Goal: Task Accomplishment & Management: Complete application form

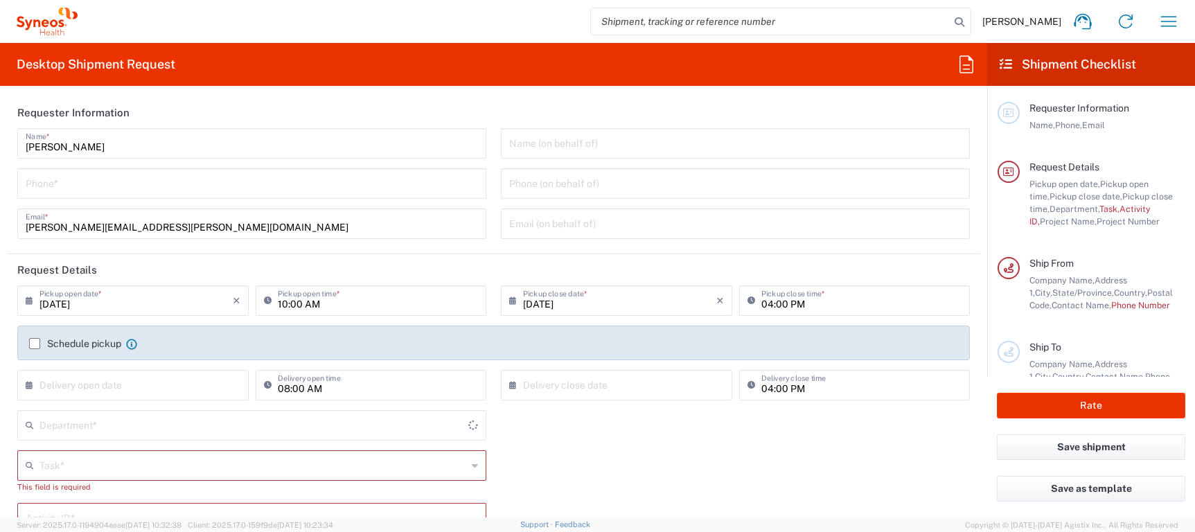
type input "[US_STATE]"
type input "4510"
type input "United States"
type input "Syneos Health, LLC-Morrisville NC US"
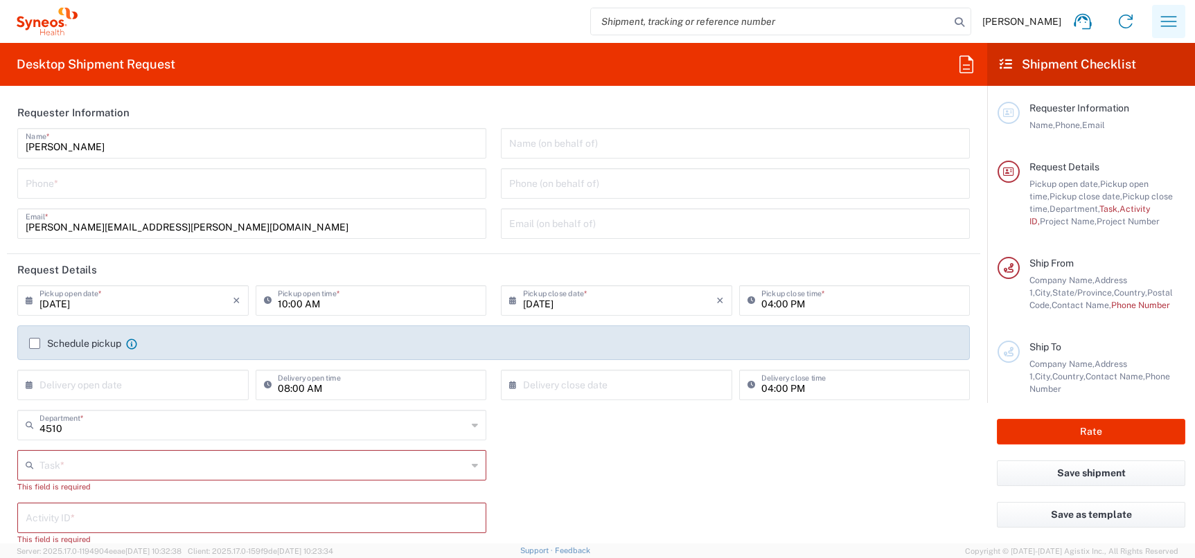
click at [1168, 19] on icon "button" at bounding box center [1168, 21] width 22 height 22
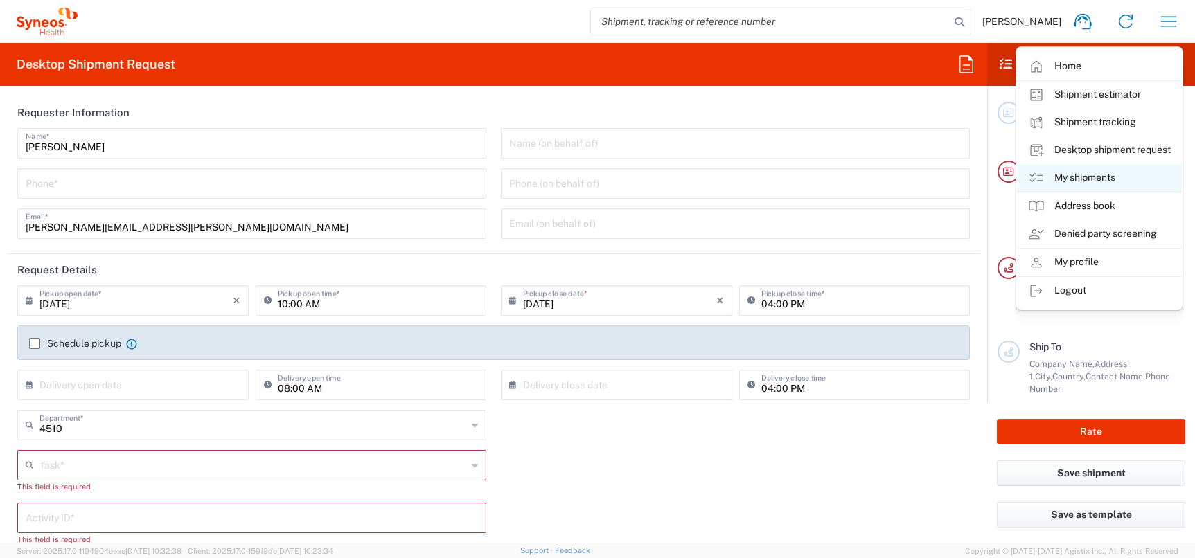
click at [1089, 174] on link "My shipments" at bounding box center [1099, 178] width 165 height 28
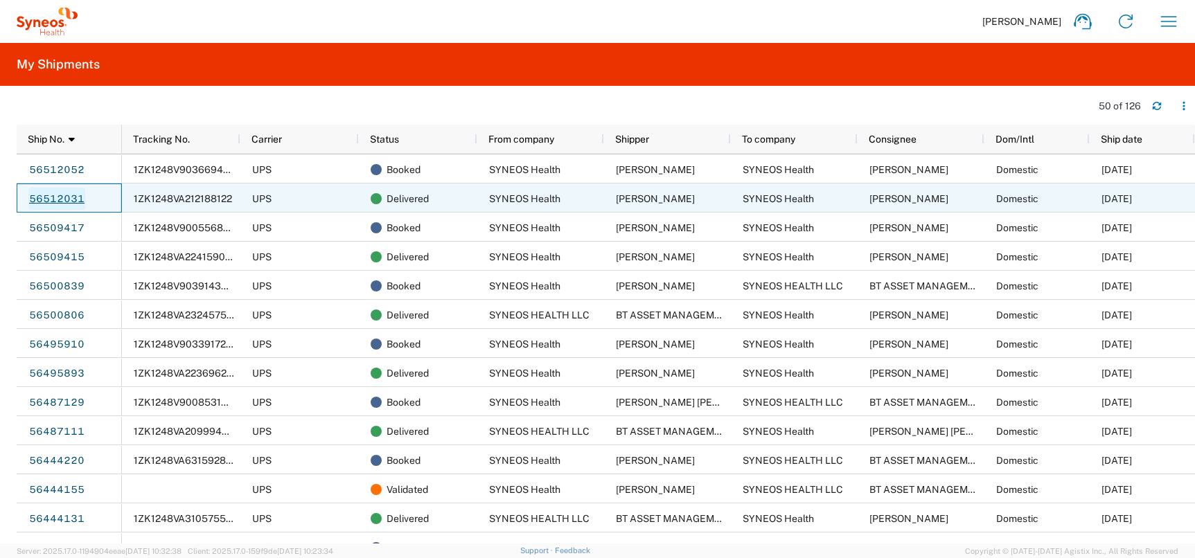
click at [54, 196] on link "56512031" at bounding box center [56, 199] width 57 height 22
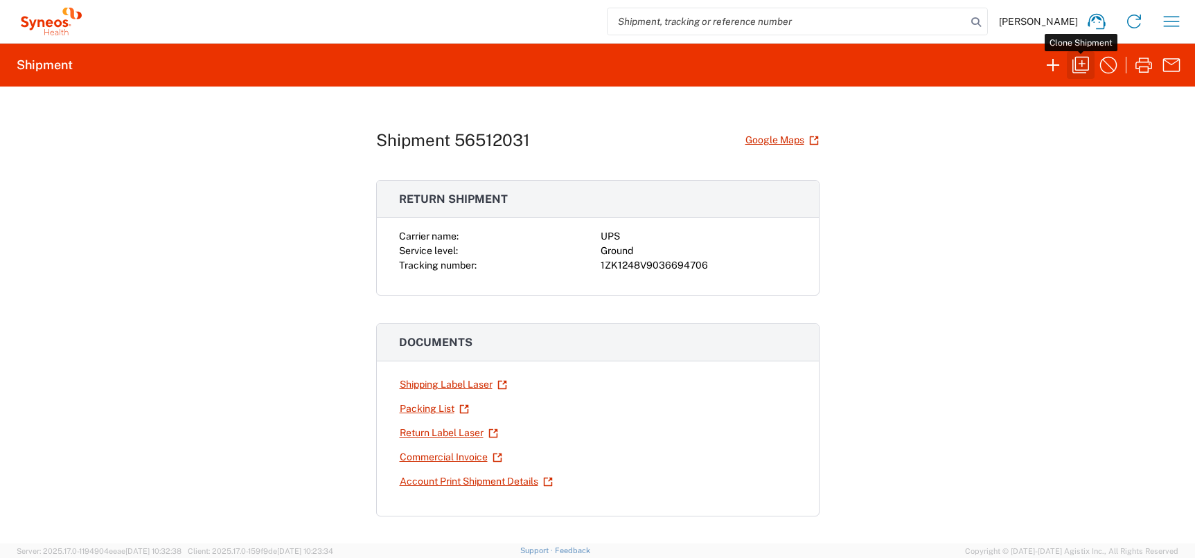
click at [1081, 60] on icon "button" at bounding box center [1080, 65] width 22 height 22
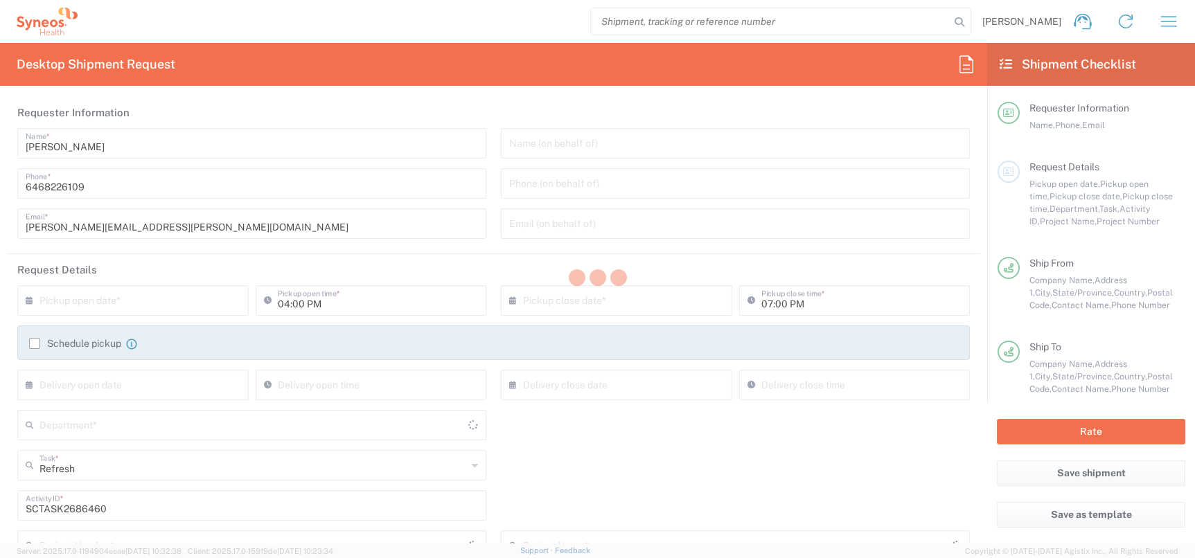
type input "4510"
type input "4510 DEPARTMENTAL EXPENSE"
type input "New York"
type input "Your Packaging"
type input "USD"
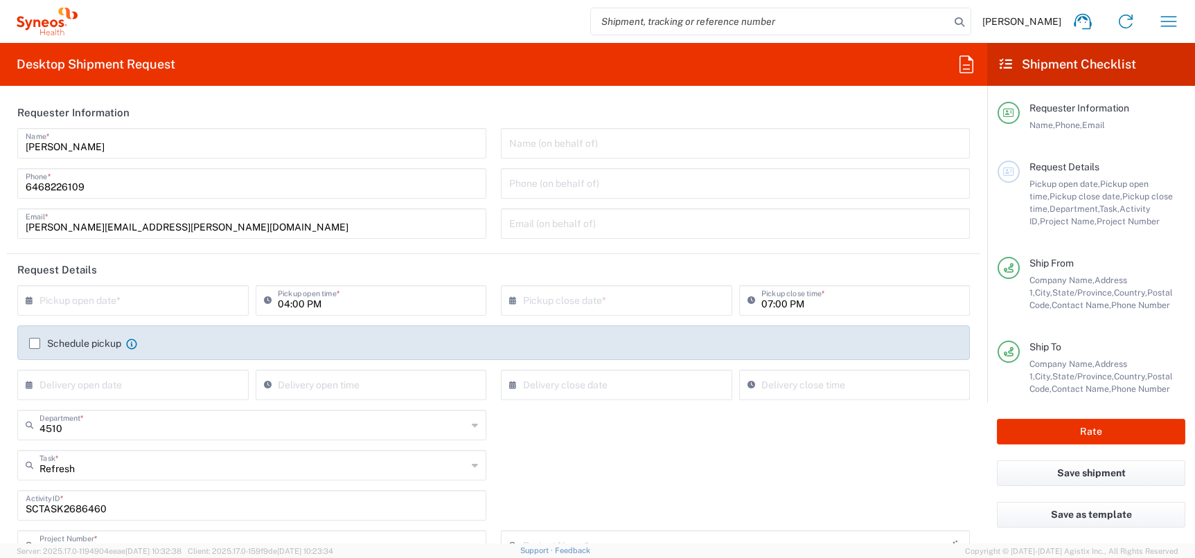
type input "Ground"
type input "4510 DEPARTMENTAL EXPENSE"
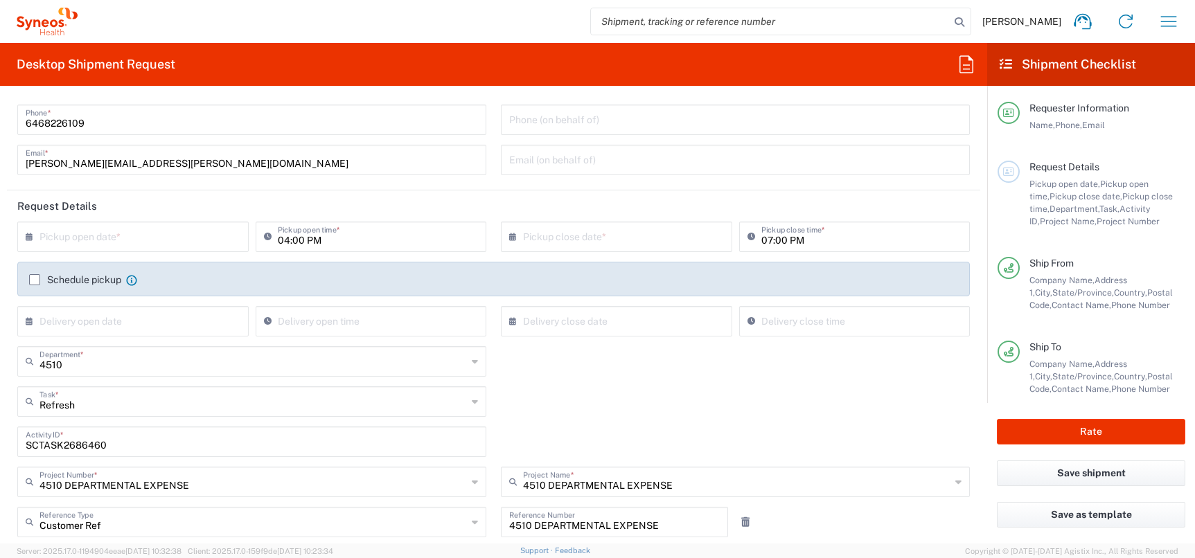
scroll to position [7, 0]
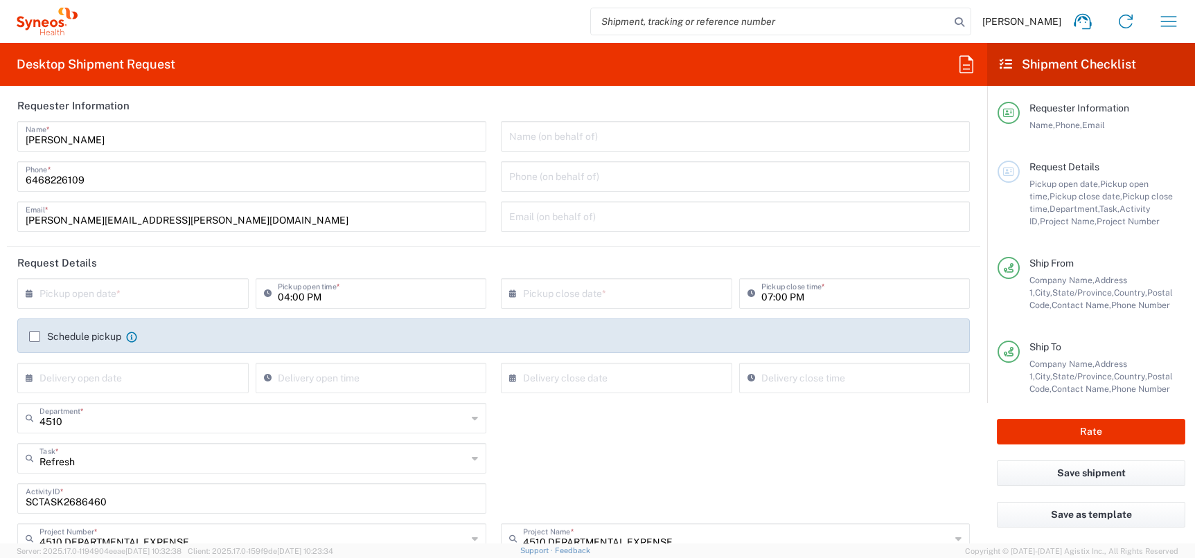
click at [59, 293] on input "text" at bounding box center [135, 293] width 193 height 24
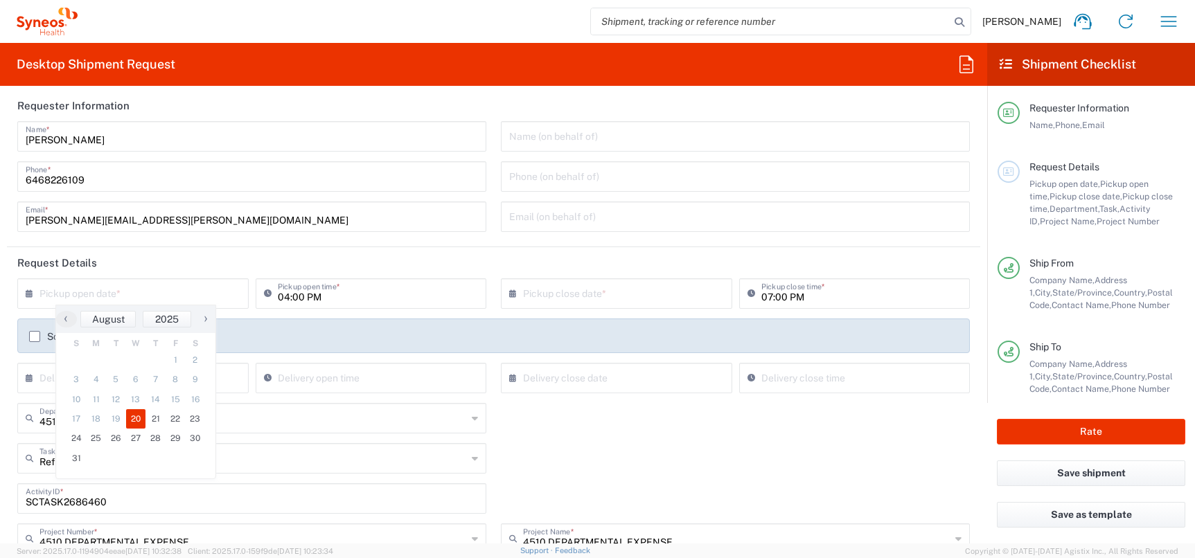
click at [140, 418] on span "20" at bounding box center [136, 418] width 20 height 19
type input "08/20/2025"
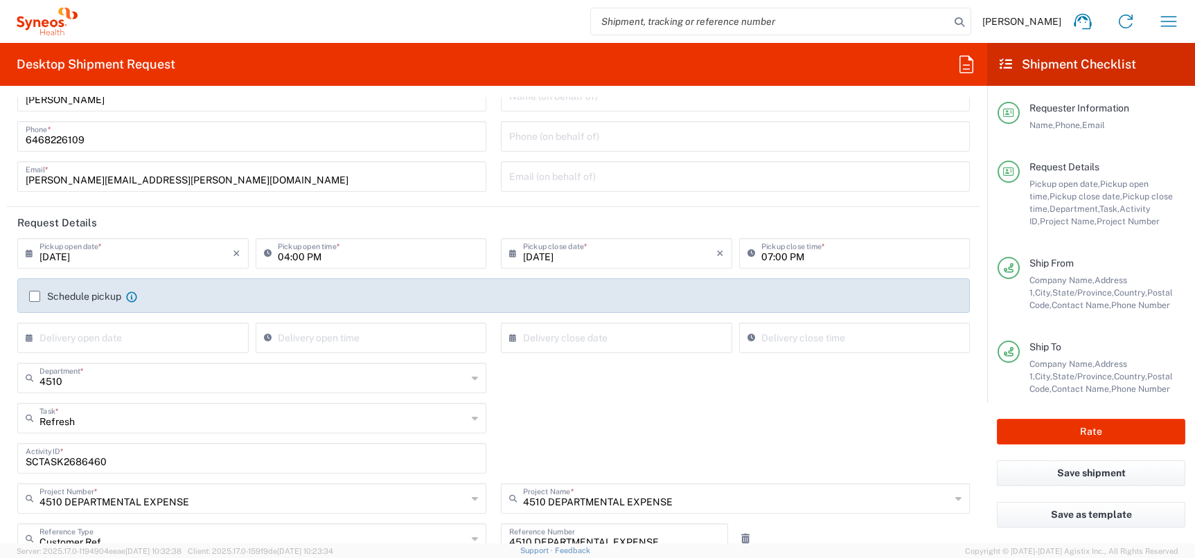
scroll to position [67, 0]
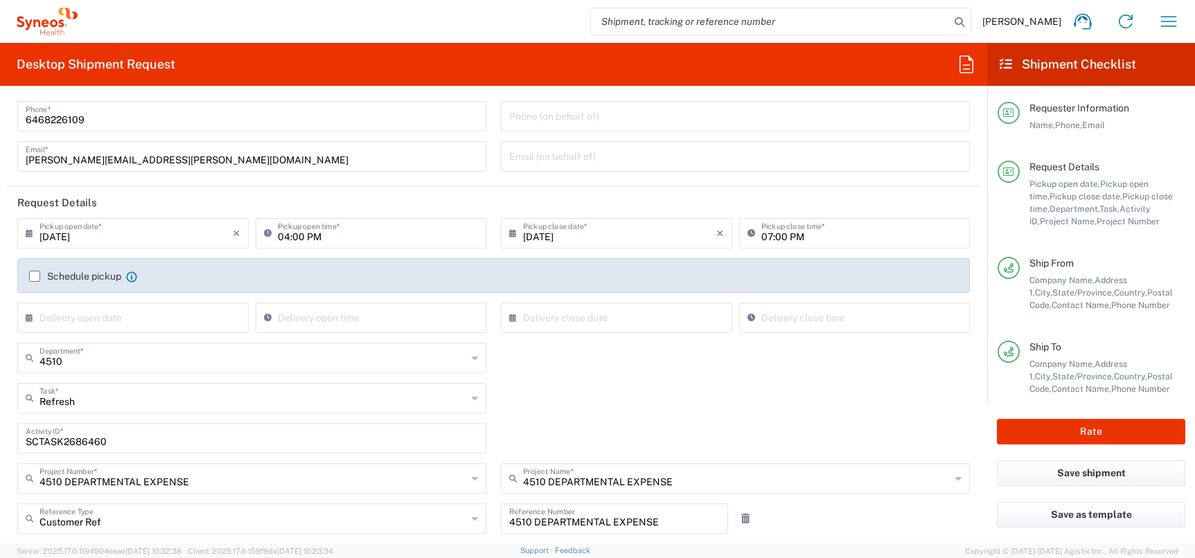
click at [81, 440] on input "SCTASK2686460" at bounding box center [252, 437] width 452 height 24
paste input "INC2628218"
type input "INC2628218"
click at [497, 438] on div "INC2628218 Activity ID *" at bounding box center [493, 443] width 967 height 40
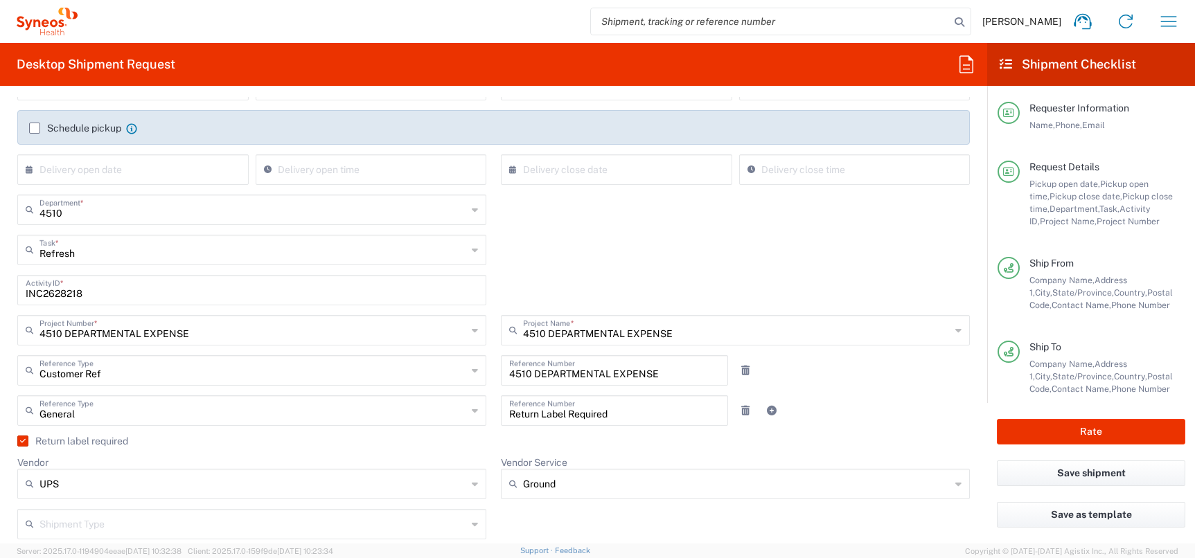
scroll to position [216, 0]
click at [19, 441] on label "Return label required" at bounding box center [72, 440] width 111 height 11
click at [20, 440] on input "Return label required" at bounding box center [20, 440] width 0 height 0
click at [23, 439] on label "Return label required" at bounding box center [72, 440] width 111 height 11
click at [23, 440] on input "Return label required" at bounding box center [23, 440] width 0 height 0
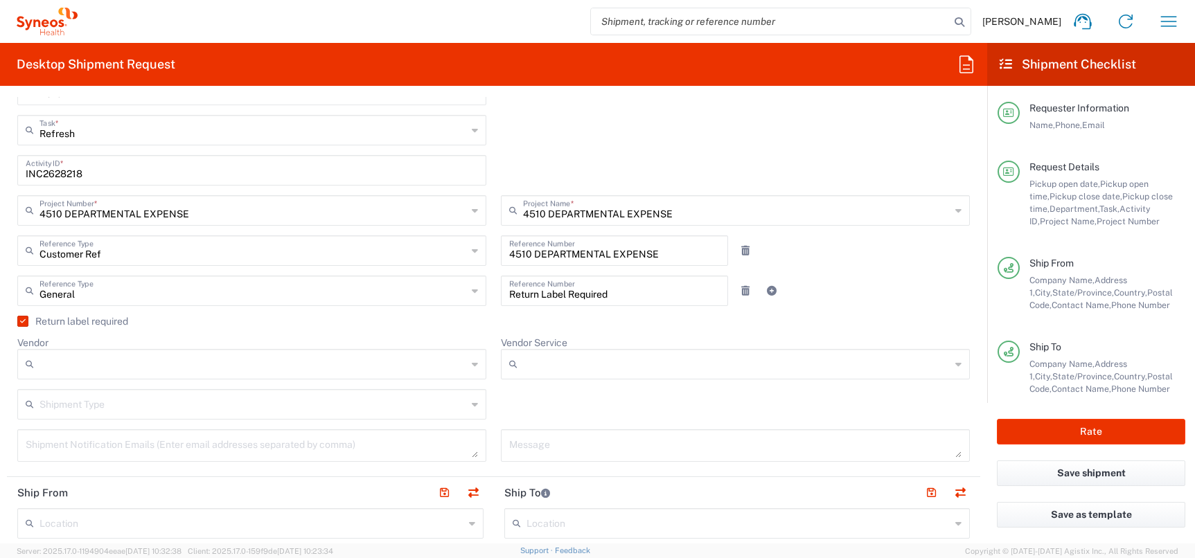
scroll to position [337, 0]
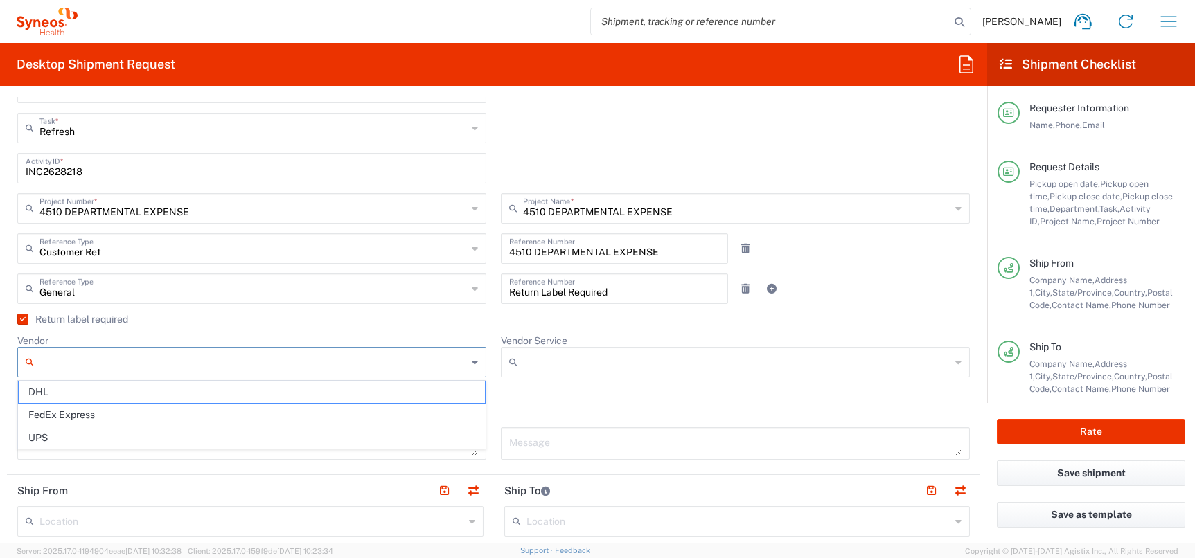
click at [130, 362] on input "Vendor" at bounding box center [252, 362] width 427 height 22
click at [110, 438] on span "UPS" at bounding box center [252, 437] width 466 height 21
type input "UPS"
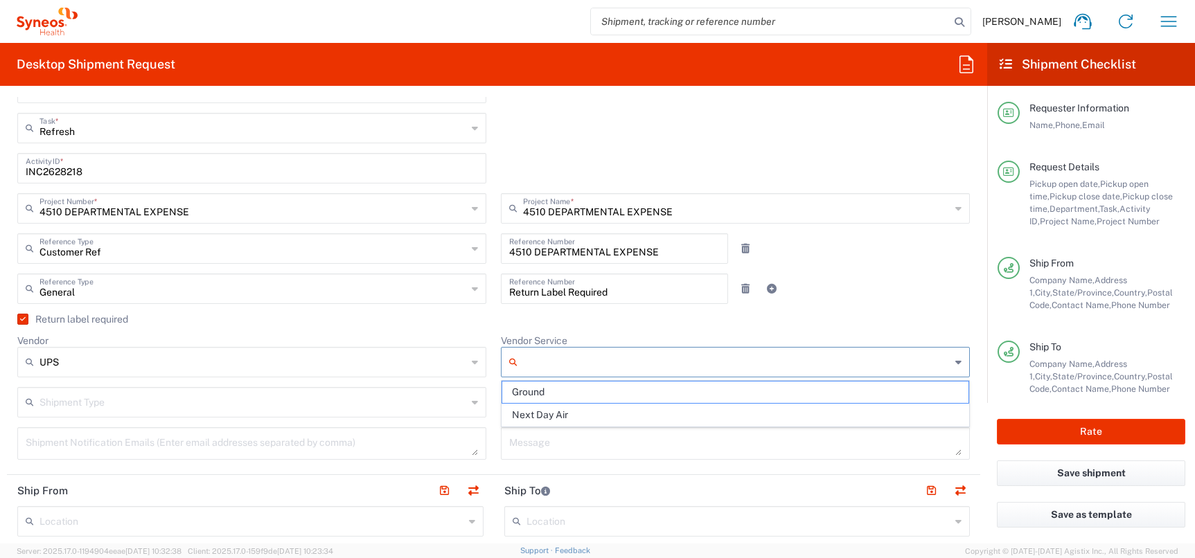
click at [558, 362] on input "Vendor Service" at bounding box center [736, 362] width 427 height 22
click at [569, 389] on span "Ground" at bounding box center [735, 392] width 466 height 21
type input "Ground"
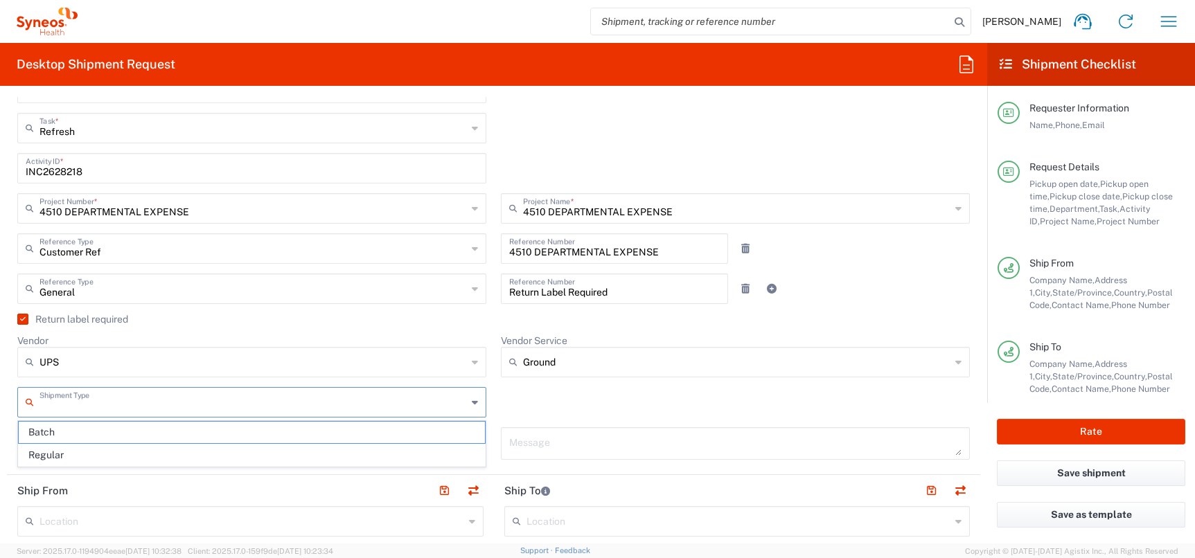
click at [127, 407] on input "text" at bounding box center [252, 401] width 427 height 24
click at [114, 456] on span "Regular" at bounding box center [252, 455] width 466 height 21
type input "Regular"
click at [494, 440] on div "Message" at bounding box center [735, 448] width 483 height 42
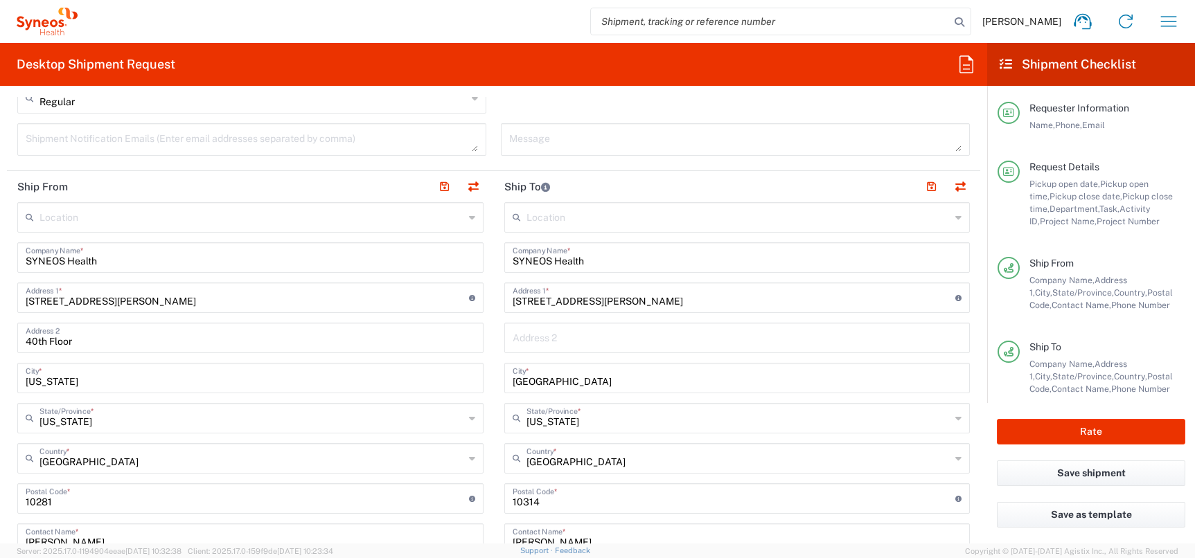
scroll to position [702, 0]
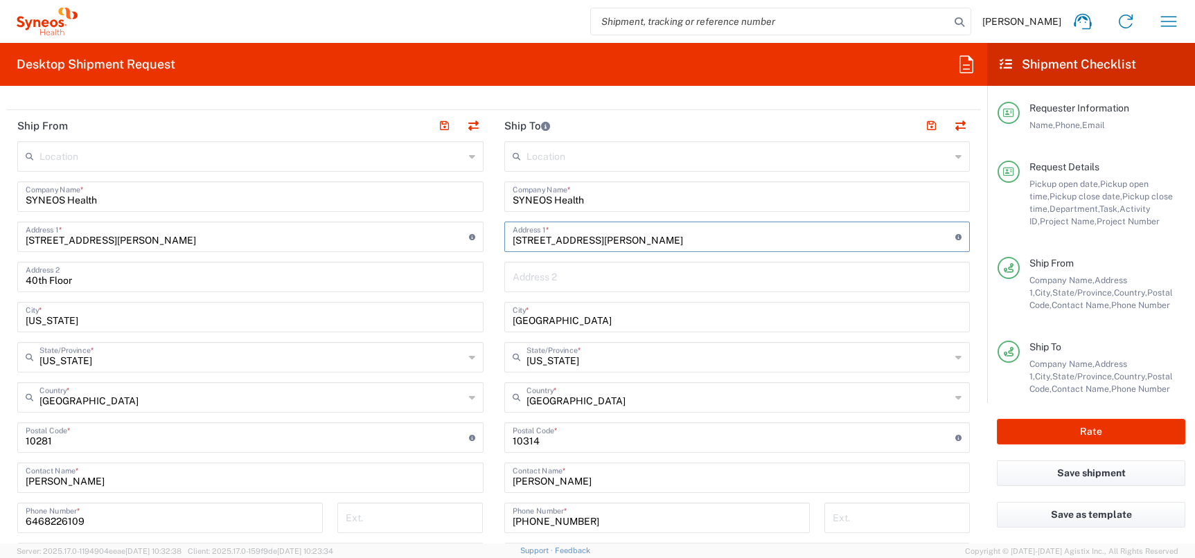
drag, startPoint x: 634, startPoint y: 242, endPoint x: 508, endPoint y: 240, distance: 126.1
click at [509, 240] on div "564 West Caswell Avenue Address 1 * For cross streets use street names with '&'…" at bounding box center [737, 237] width 466 height 30
paste input "1 Cardinal Circl"
type input "51 Cardinal Circle"
click at [499, 280] on main "Location Addison Whitney LLC-Morrisvile NC US Barcelona-Syneos Health BioSector…" at bounding box center [737, 432] width 487 height 582
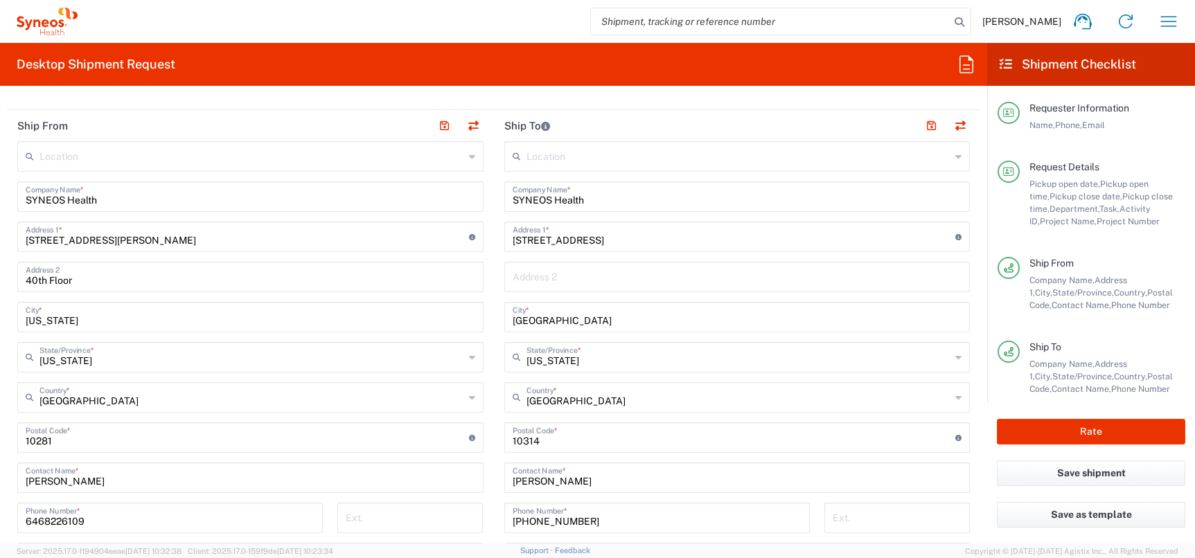
click at [582, 323] on input "Staten Island" at bounding box center [738, 316] width 450 height 24
drag, startPoint x: 582, startPoint y: 323, endPoint x: 470, endPoint y: 323, distance: 111.5
click at [470, 323] on div "Ship From Location Addison Whitney LLC-Morrisvile NC US Barcelona-Syneos Health…" at bounding box center [493, 419] width 973 height 619
type input "Trumbull"
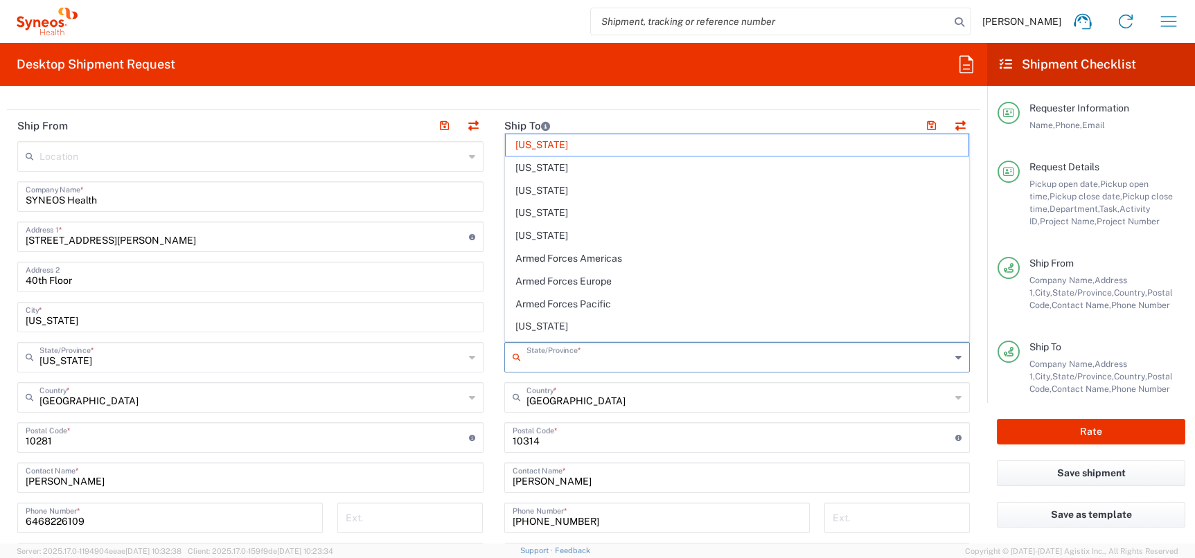
click at [594, 367] on input "text" at bounding box center [738, 356] width 425 height 24
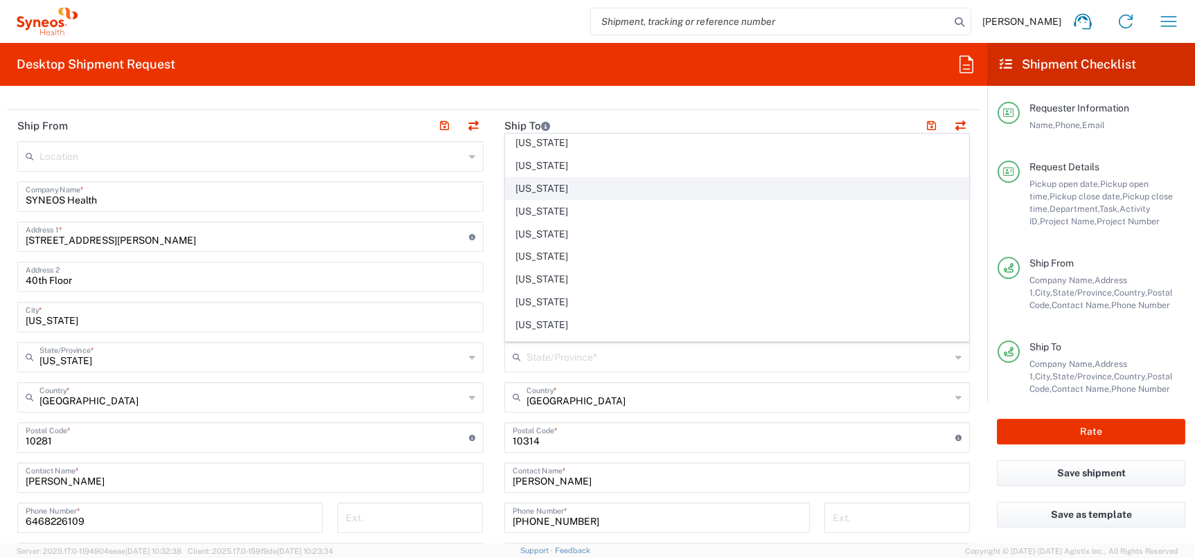
click at [576, 191] on span "Connecticut" at bounding box center [737, 188] width 463 height 21
type input "Connecticut"
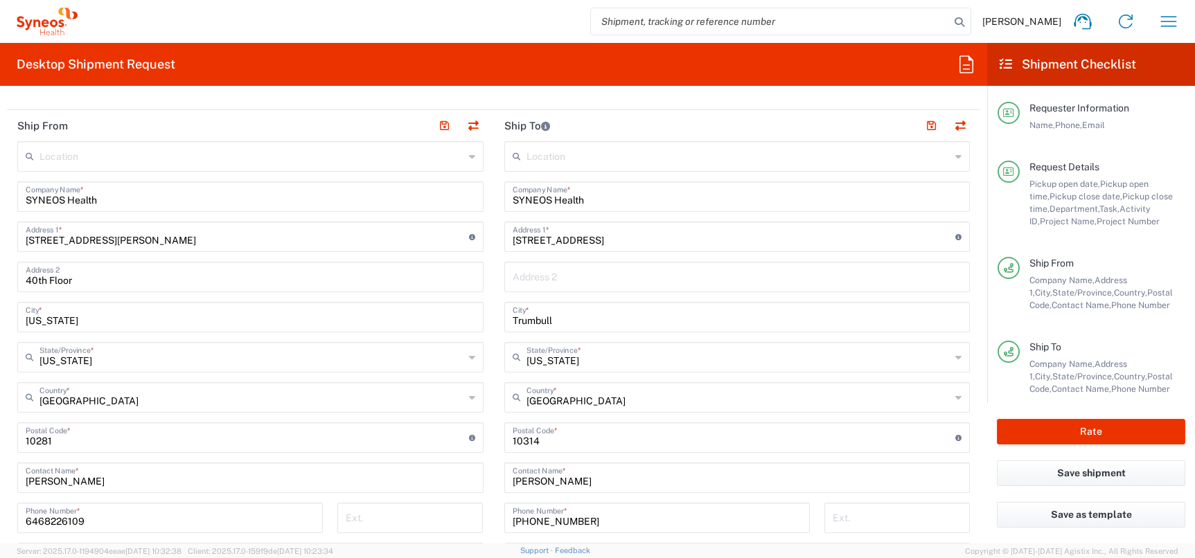
click at [495, 413] on main "Location Addison Whitney LLC-Morrisvile NC US Barcelona-Syneos Health BioSector…" at bounding box center [737, 432] width 487 height 582
click at [528, 441] on input "undefined" at bounding box center [734, 437] width 443 height 24
paste input "06611"
type input "06611"
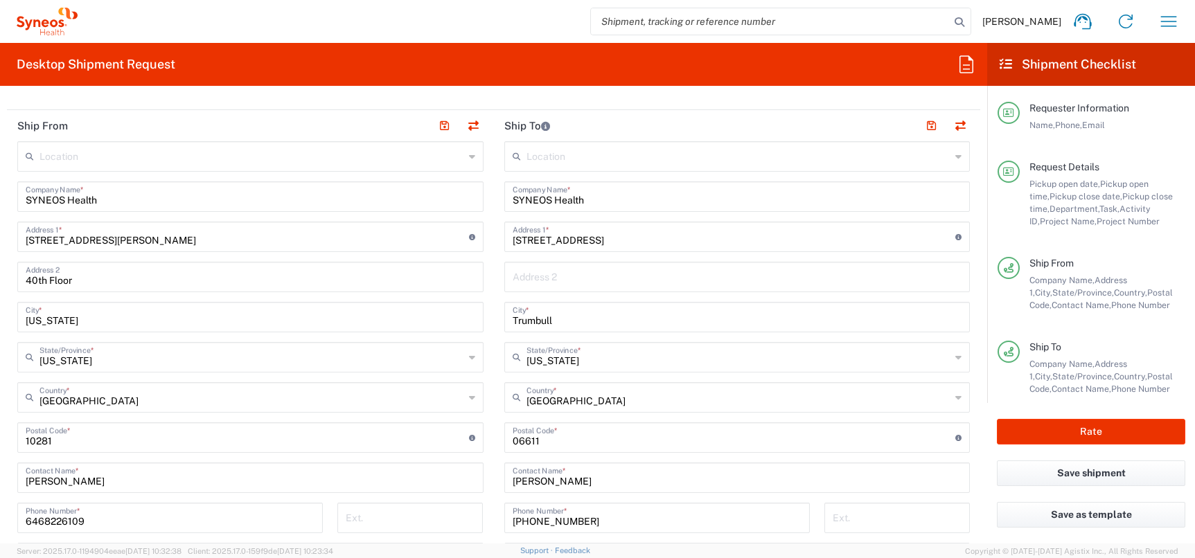
click at [497, 461] on main "Location Addison Whitney LLC-Morrisvile NC US Barcelona-Syneos Health BioSector…" at bounding box center [737, 432] width 487 height 582
drag, startPoint x: 558, startPoint y: 483, endPoint x: 486, endPoint y: 483, distance: 72.0
click at [486, 483] on div "Ship From Location Addison Whitney LLC-Morrisvile NC US Barcelona-Syneos Health…" at bounding box center [493, 419] width 973 height 619
paste input "Colleen Mora"
type input "Colleen Moran"
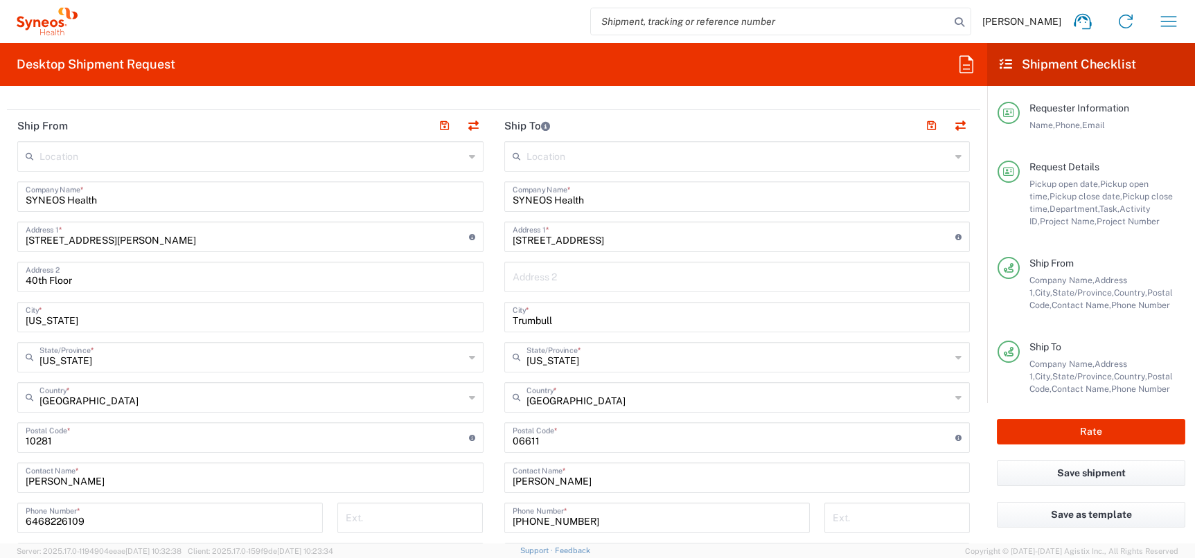
click at [487, 481] on main "Location Addison Whitney LLC-Morrisvile NC US Barcelona-Syneos Health BioSector…" at bounding box center [250, 412] width 487 height 542
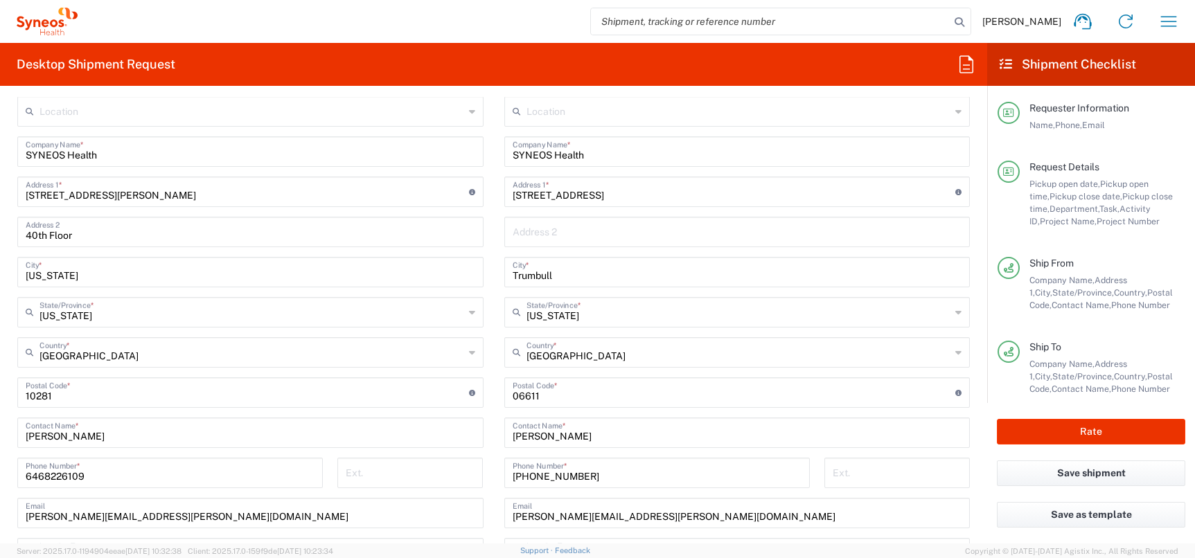
scroll to position [749, 0]
drag, startPoint x: 568, startPoint y: 475, endPoint x: 502, endPoint y: 476, distance: 65.8
click at [502, 476] on div "718 669 0064 Phone Number *" at bounding box center [657, 476] width 320 height 40
paste input "610 597 2828"
type input "610 597 2828"
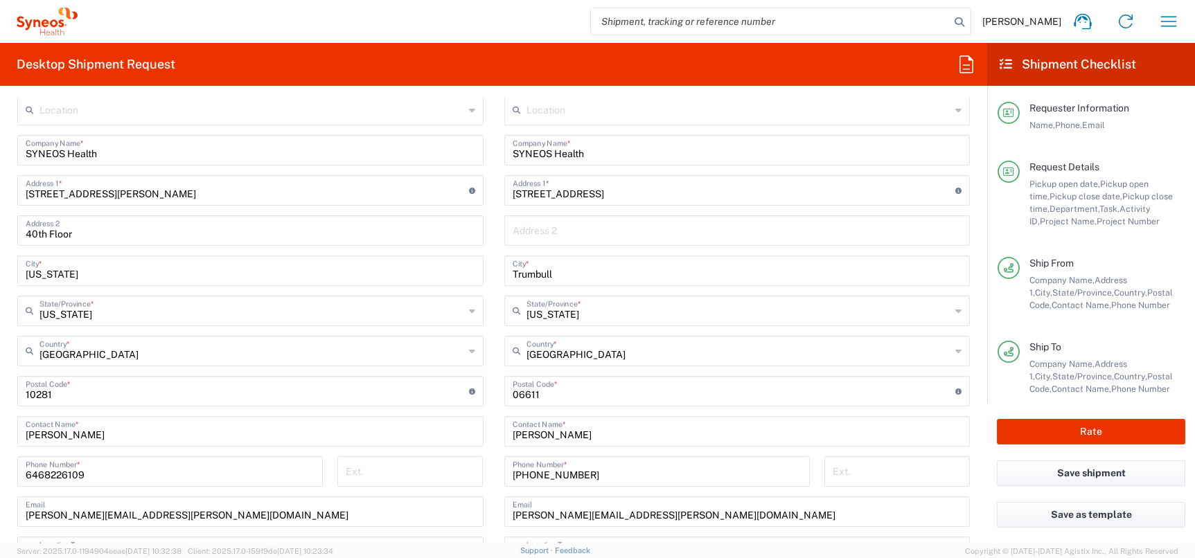
click at [494, 479] on main "Location Addison Whitney LLC-Morrisvile NC US Barcelona-Syneos Health BioSector…" at bounding box center [737, 386] width 487 height 582
drag, startPoint x: 657, startPoint y: 516, endPoint x: 500, endPoint y: 519, distance: 157.2
click at [500, 519] on main "Location Addison Whitney LLC-Morrisvile NC US Barcelona-Syneos Health BioSector…" at bounding box center [737, 386] width 487 height 582
paste input "colleen.mora"
type input "colleen.moran@syneoshealth.com"
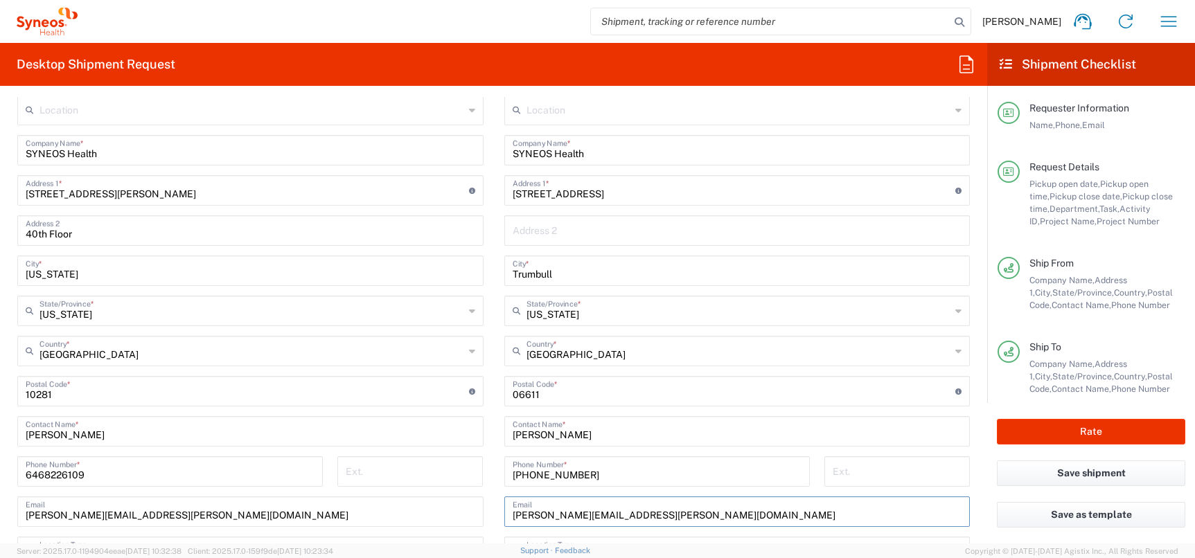
click at [497, 488] on div "610 597 2828 Phone Number *" at bounding box center [657, 476] width 320 height 40
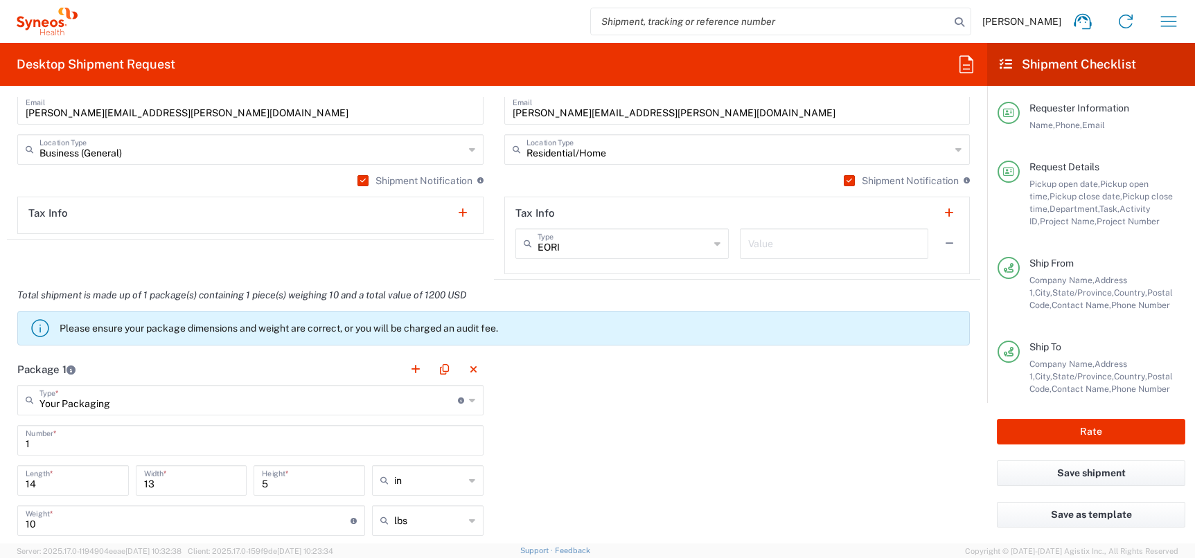
scroll to position [1180, 0]
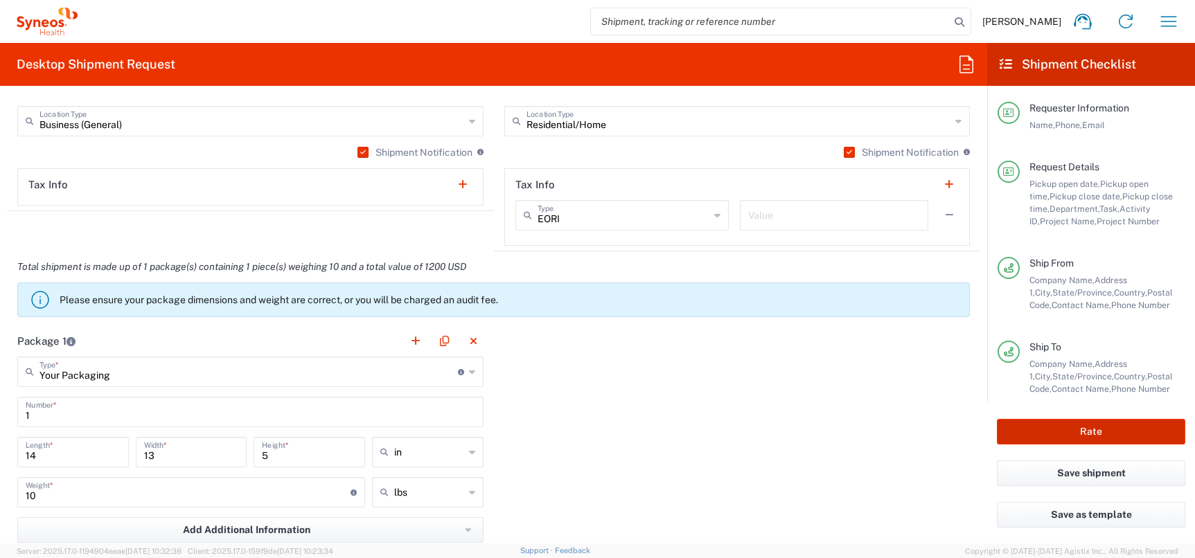
click at [1112, 435] on button "Rate" at bounding box center [1091, 432] width 188 height 26
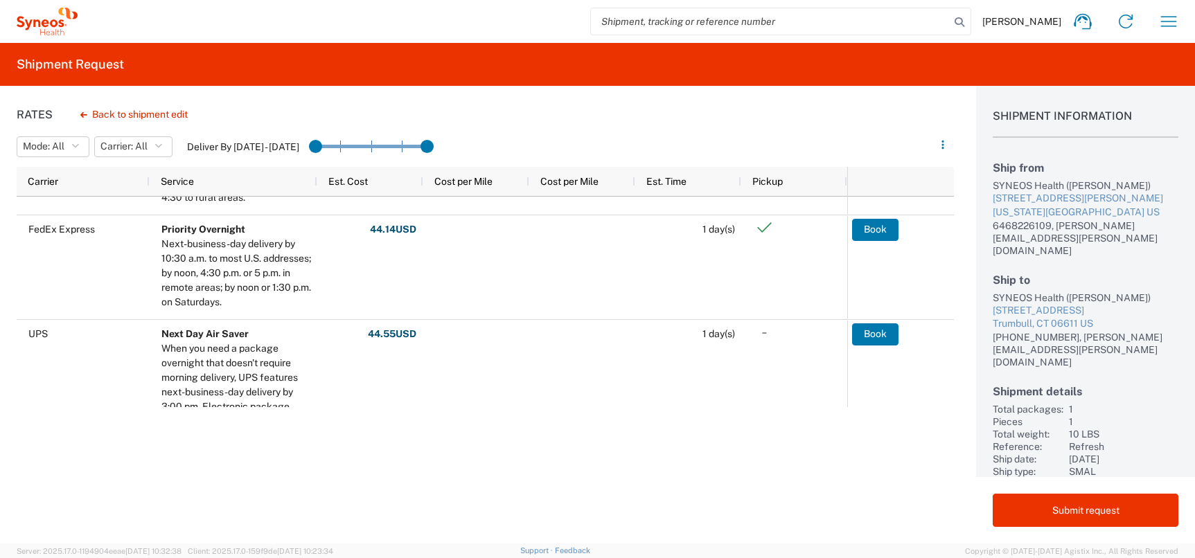
scroll to position [404, 0]
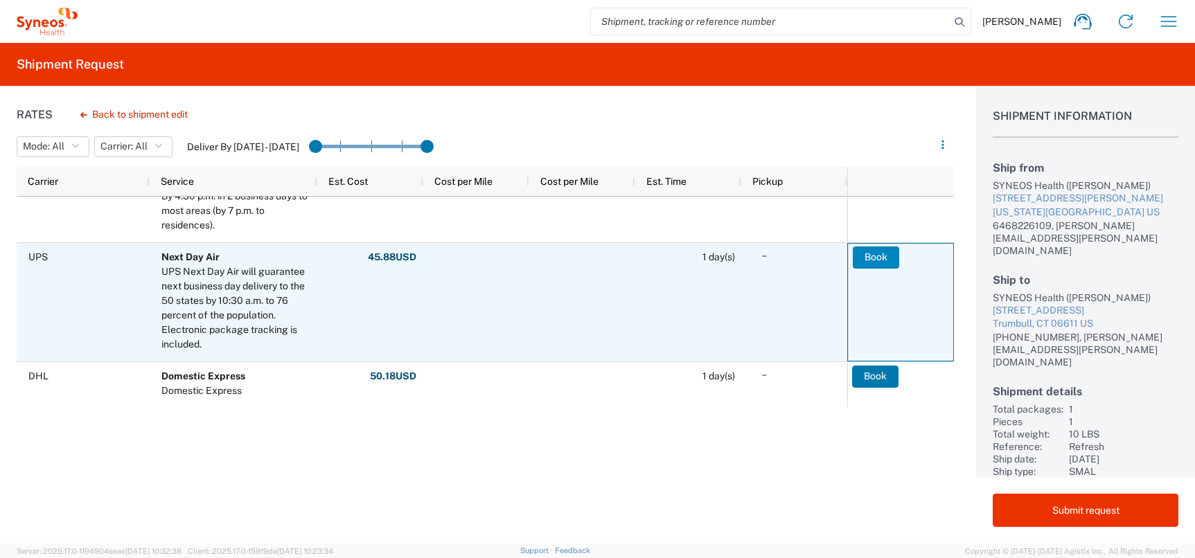
click at [884, 261] on button "Book" at bounding box center [876, 258] width 46 height 22
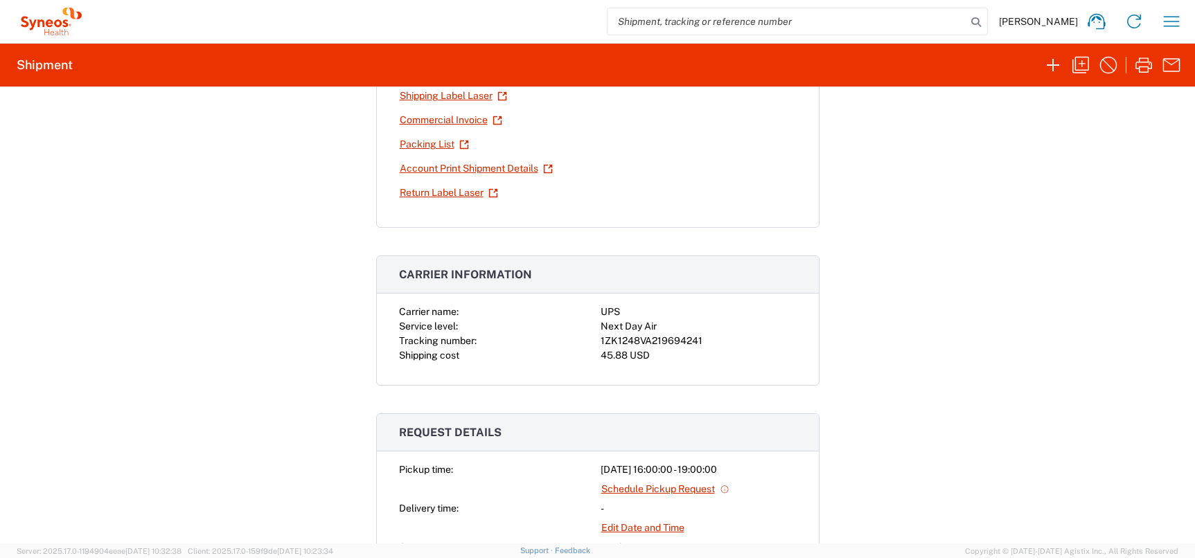
click at [668, 339] on div "1ZK1248VA219694241" at bounding box center [698, 341] width 196 height 15
copy div "1ZK1248VA219694241"
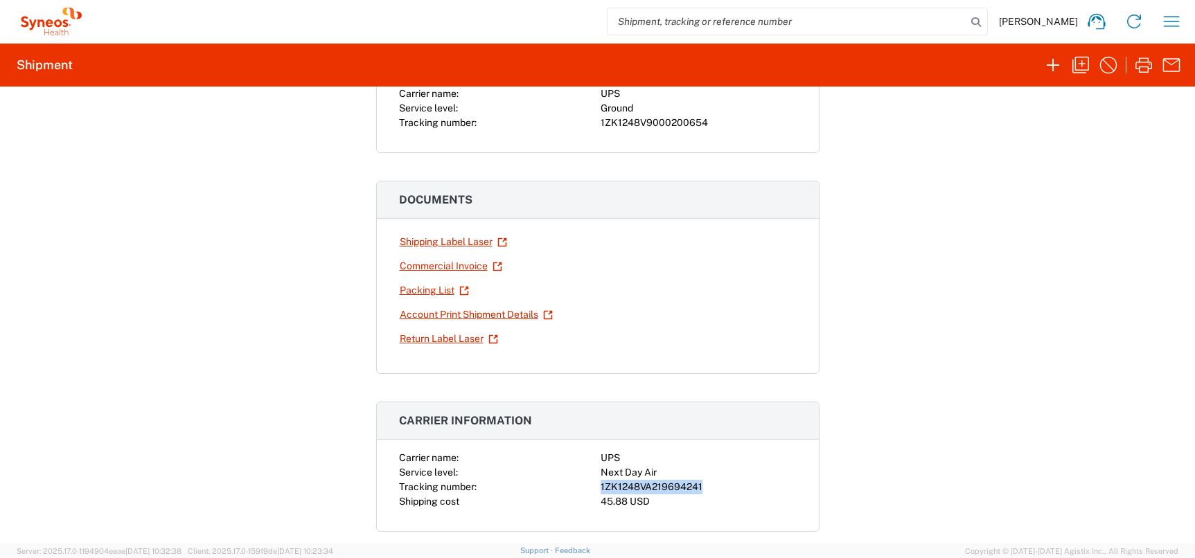
scroll to position [57, 0]
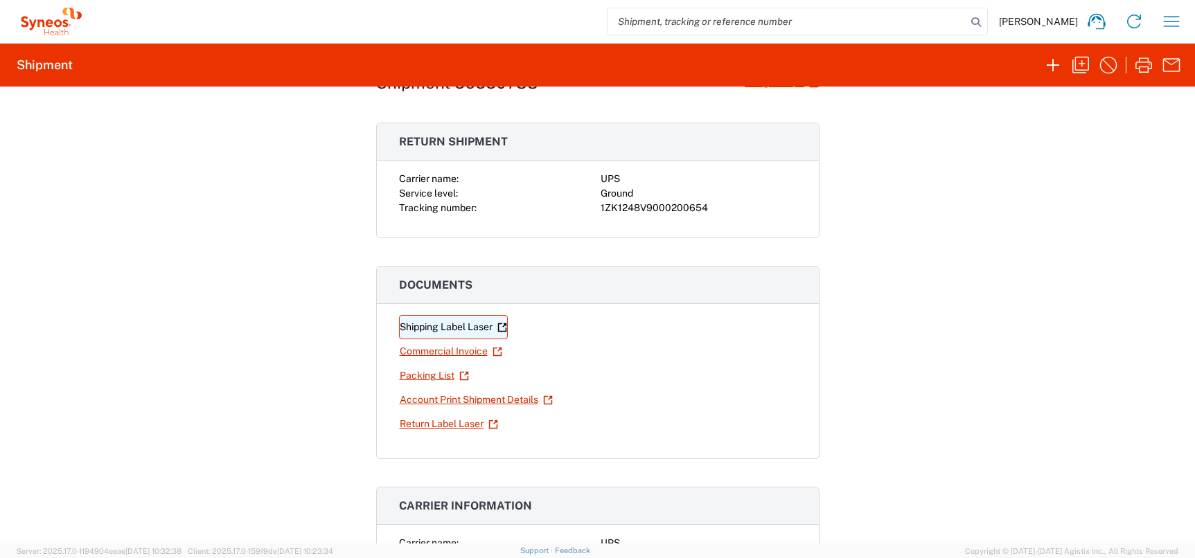
click at [463, 325] on link "Shipping Label Laser" at bounding box center [453, 327] width 109 height 24
click at [444, 423] on link "Return Label Laser" at bounding box center [449, 424] width 100 height 24
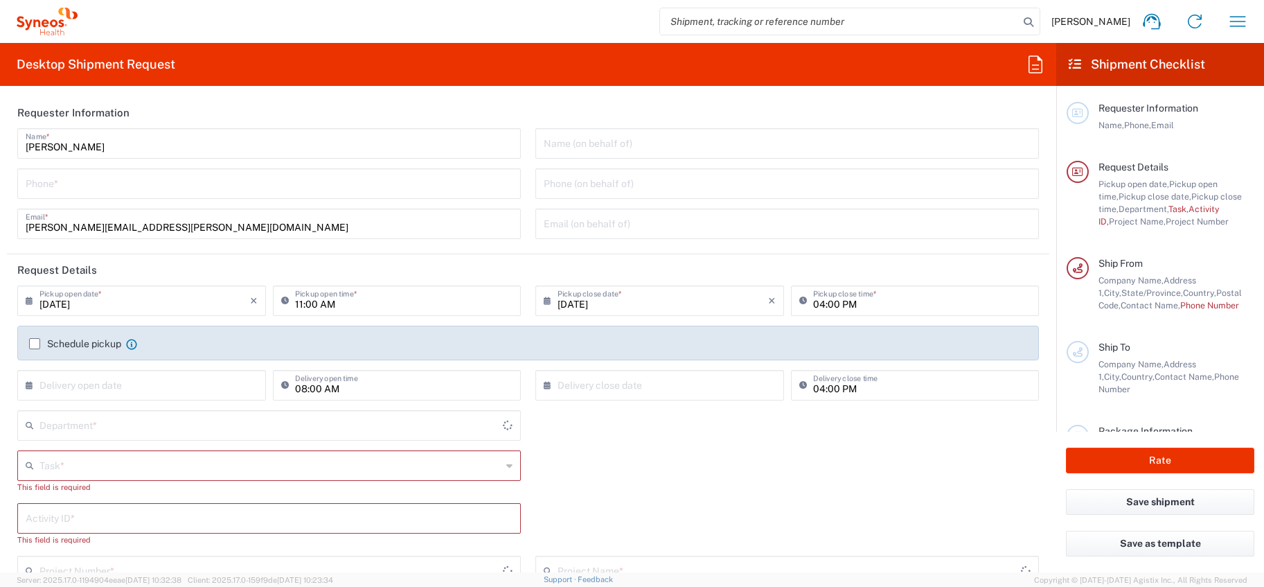
type input "[US_STATE]"
type input "[GEOGRAPHIC_DATA]"
type input "4510"
type input "Syneos Health, LLC-[GEOGRAPHIC_DATA] [GEOGRAPHIC_DATA] [GEOGRAPHIC_DATA]"
